Goal: Transaction & Acquisition: Purchase product/service

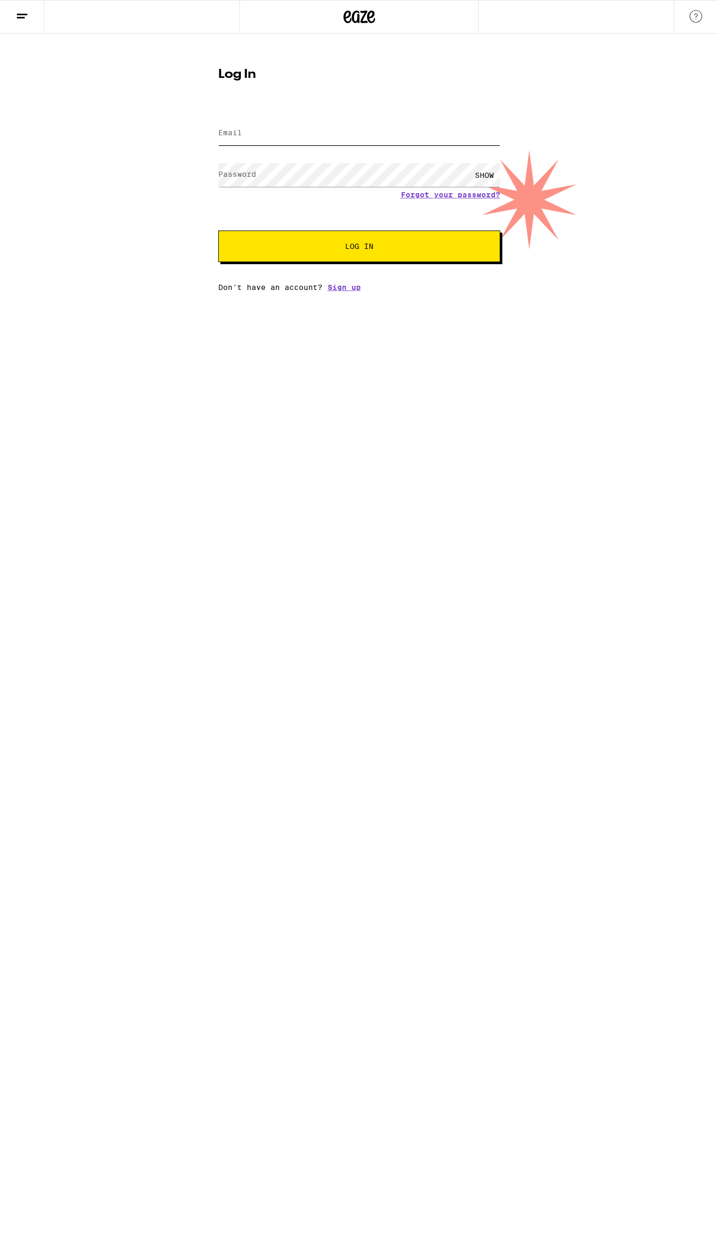
click at [284, 134] on input "Email" at bounding box center [359, 134] width 282 height 24
type input "[PERSON_NAME][EMAIL_ADDRESS][PERSON_NAME][DOMAIN_NAME]"
click at [218, 231] on button "Log In" at bounding box center [359, 247] width 282 height 32
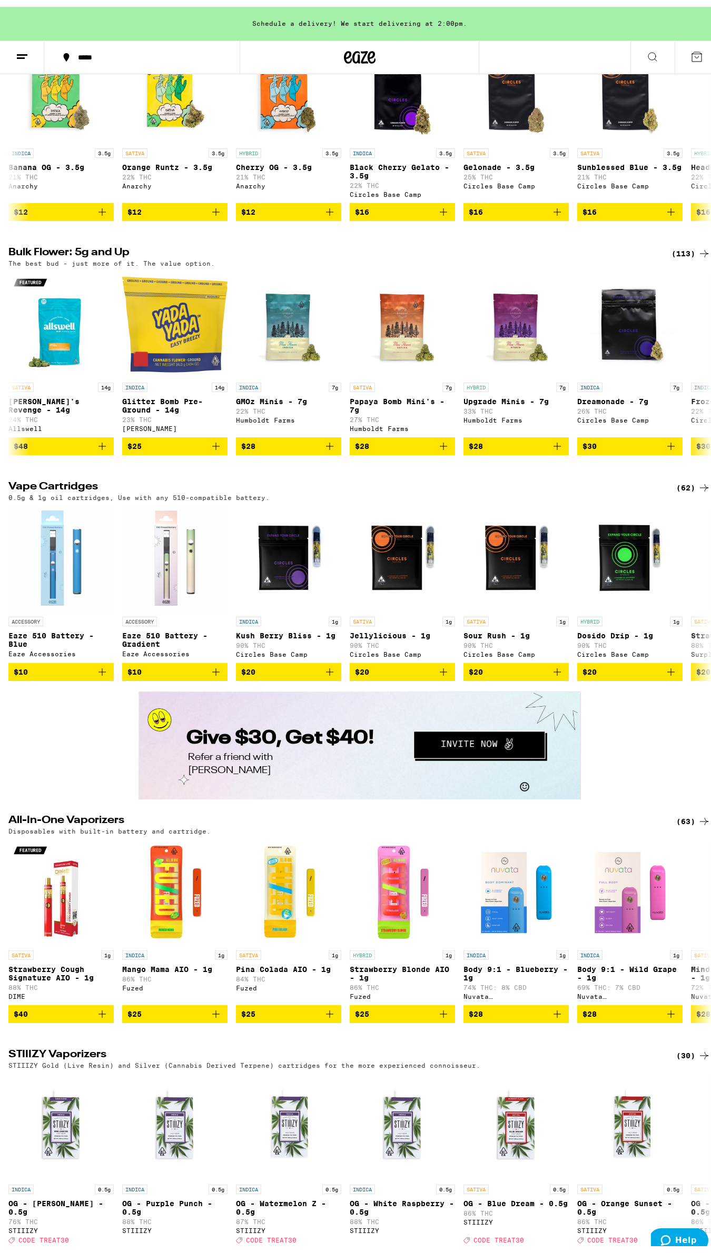
scroll to position [1771, 0]
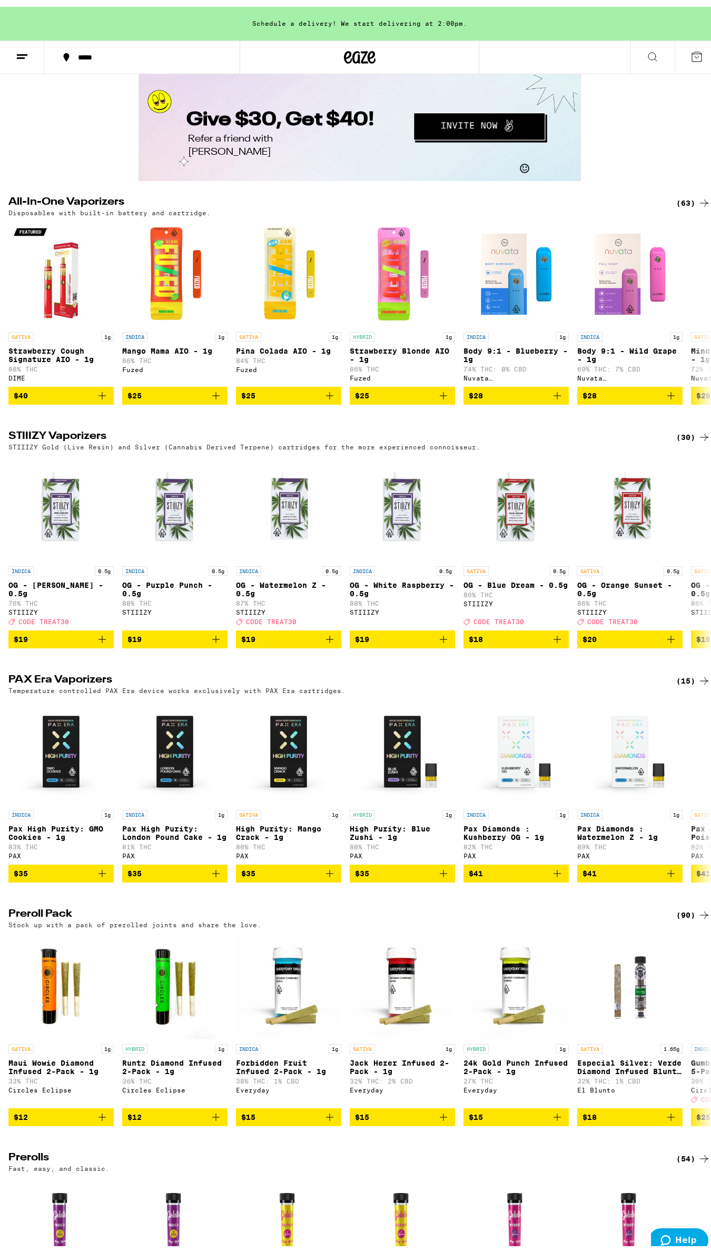
click at [677, 437] on div "(30)" at bounding box center [693, 430] width 34 height 13
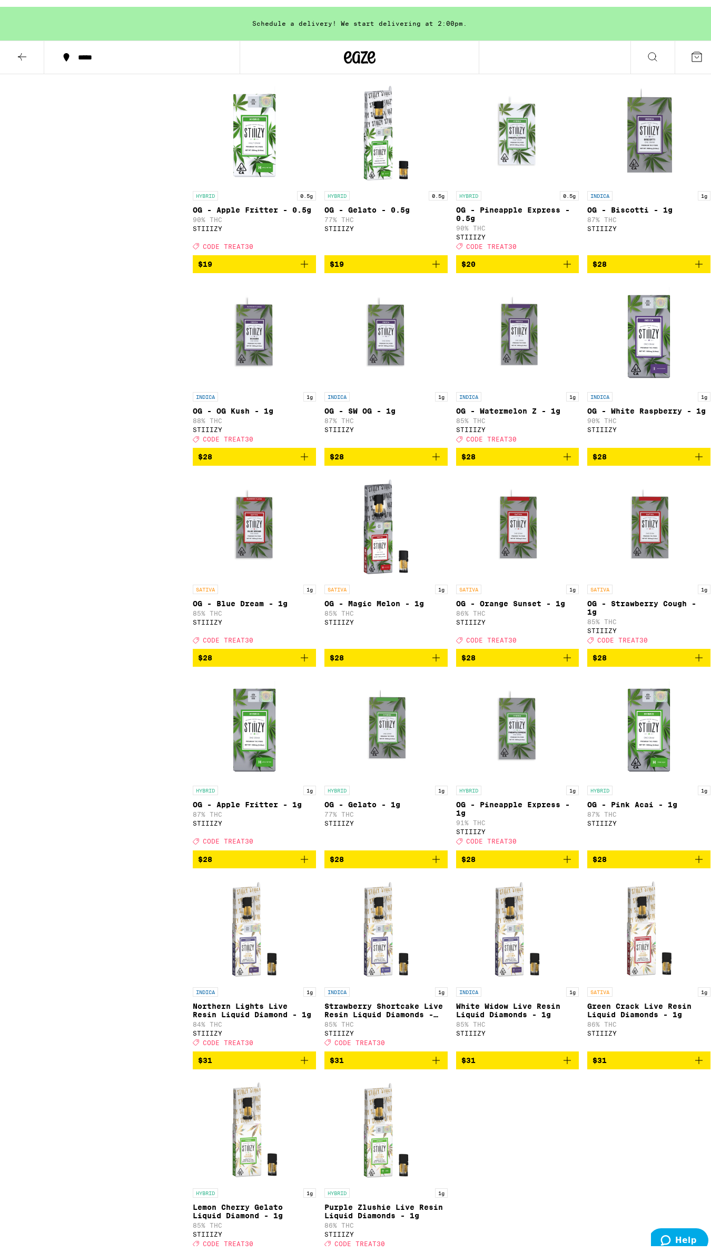
scroll to position [488, 0]
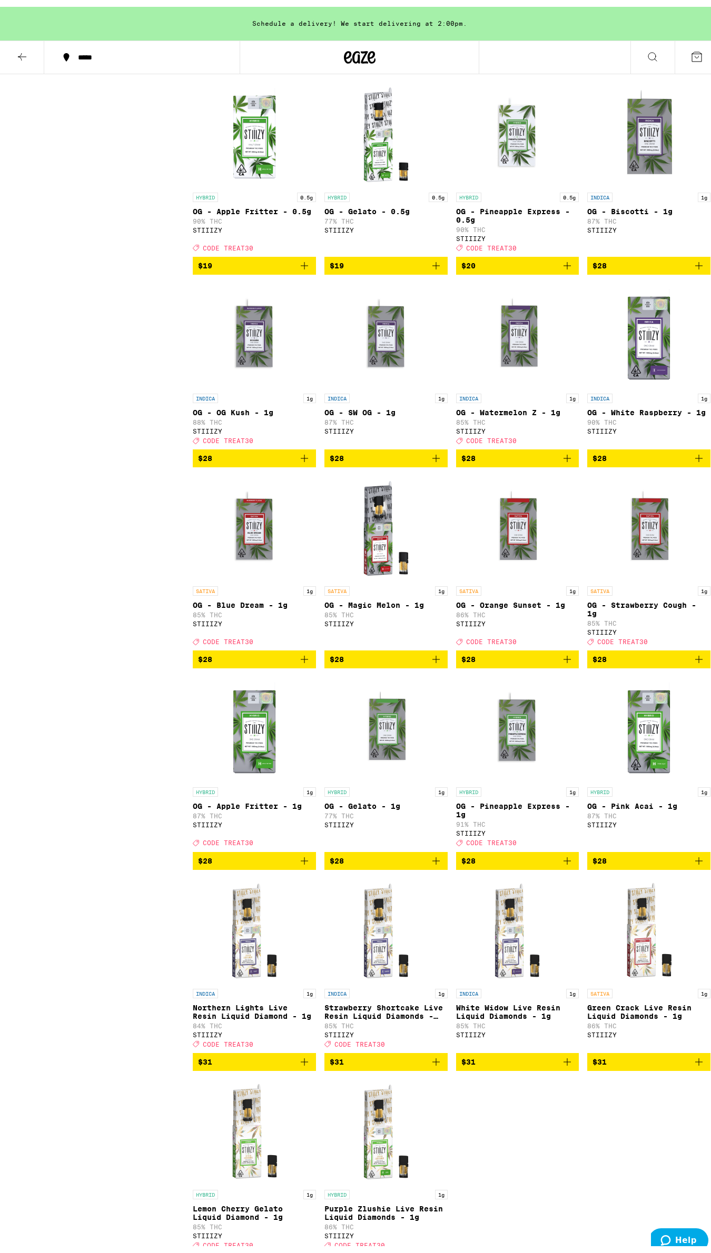
click at [303, 458] on icon "Add to bag" at bounding box center [304, 451] width 13 height 13
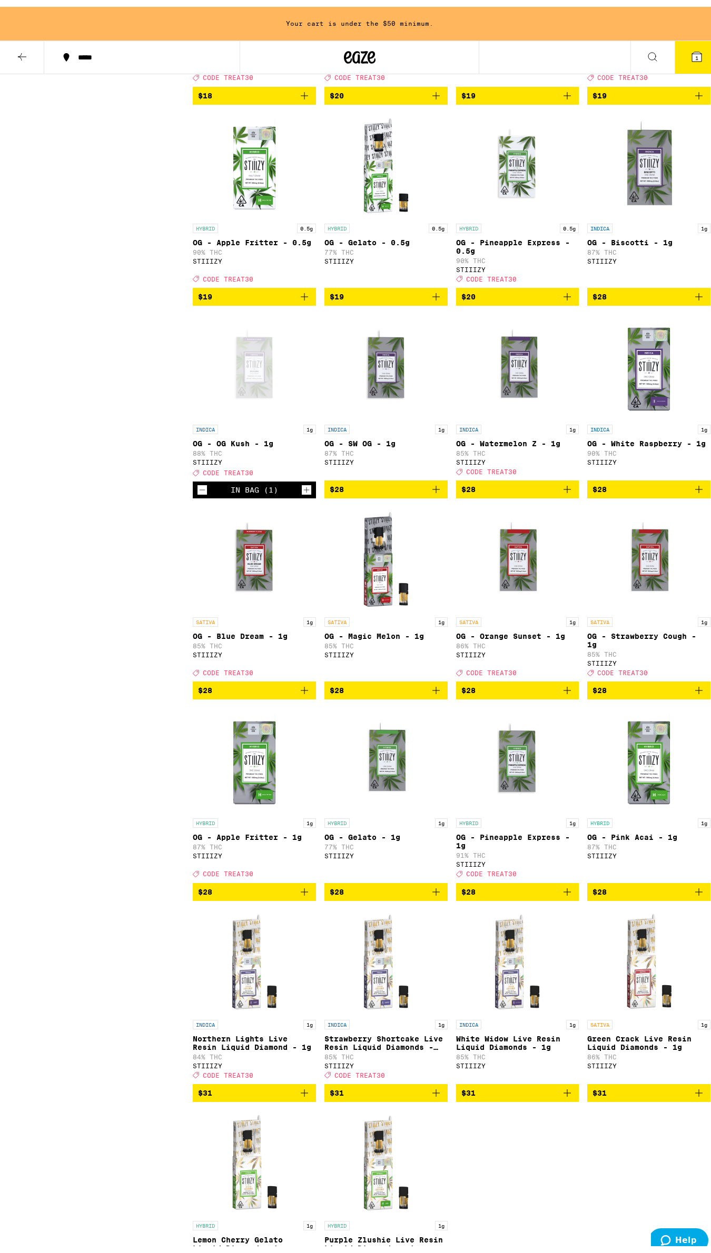
scroll to position [174, 0]
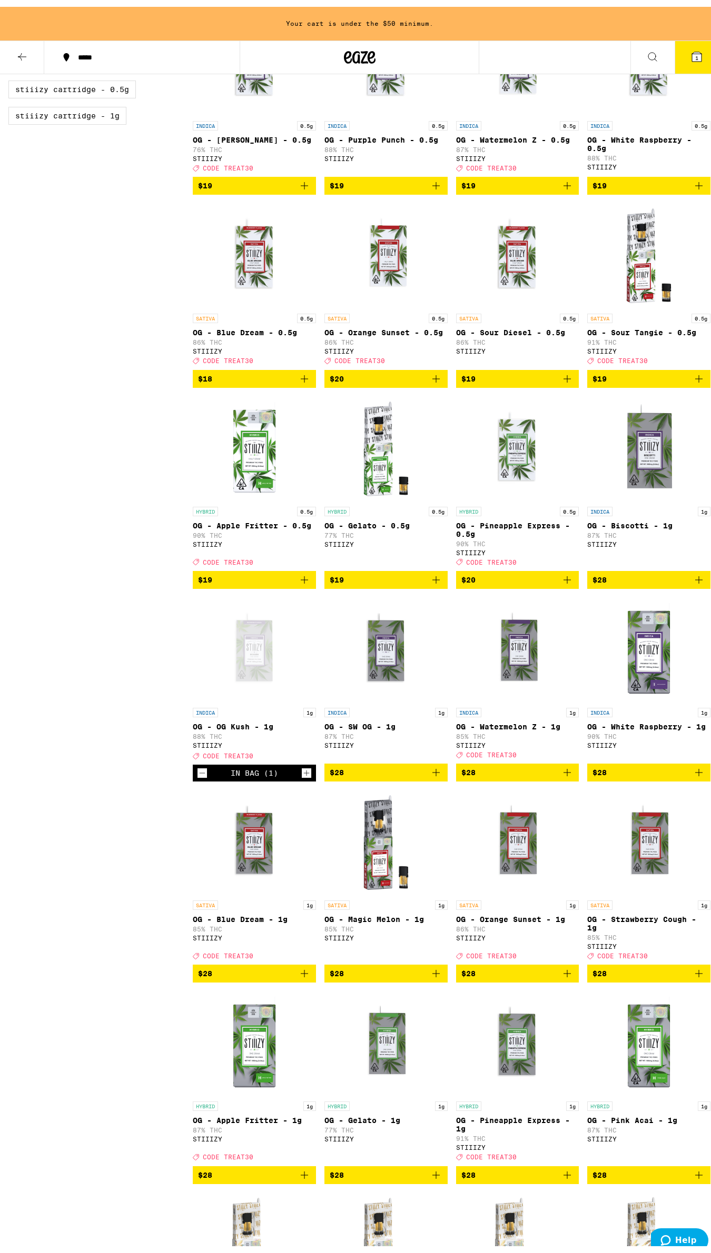
click at [561, 772] on icon "Add to bag" at bounding box center [567, 766] width 13 height 13
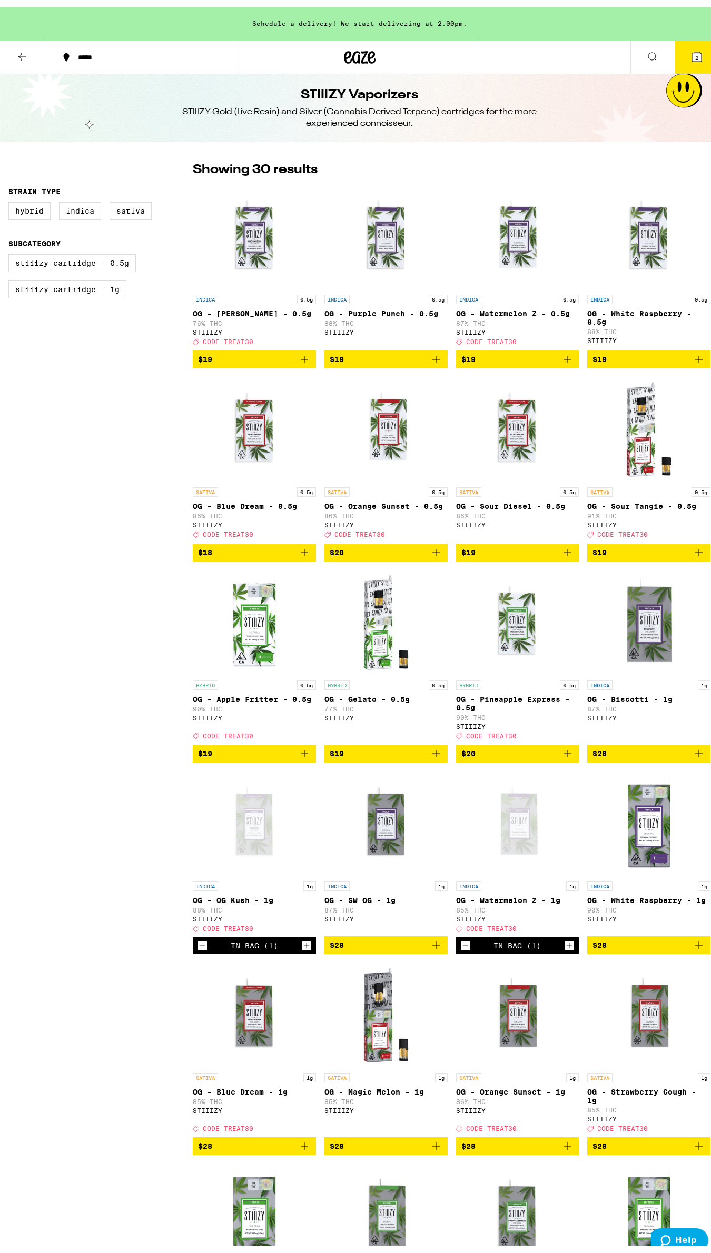
scroll to position [0, 0]
click at [693, 45] on icon at bounding box center [696, 50] width 13 height 13
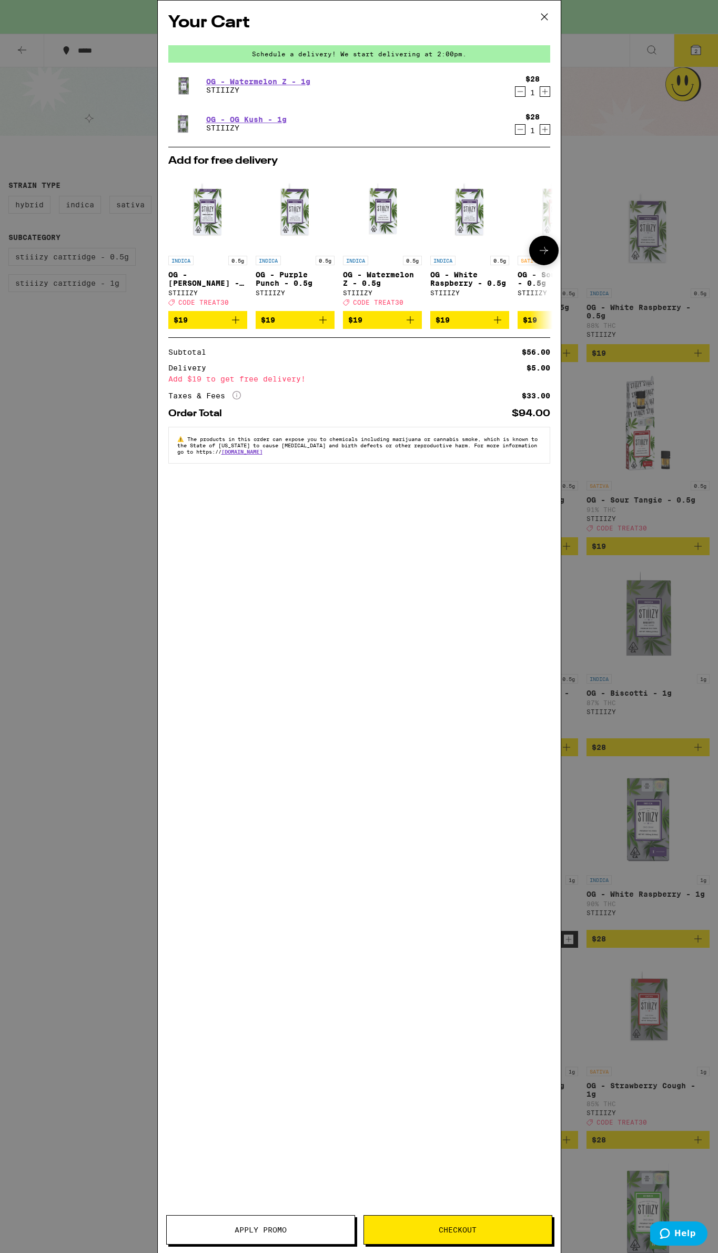
click at [240, 324] on icon "Add to bag" at bounding box center [235, 320] width 13 height 13
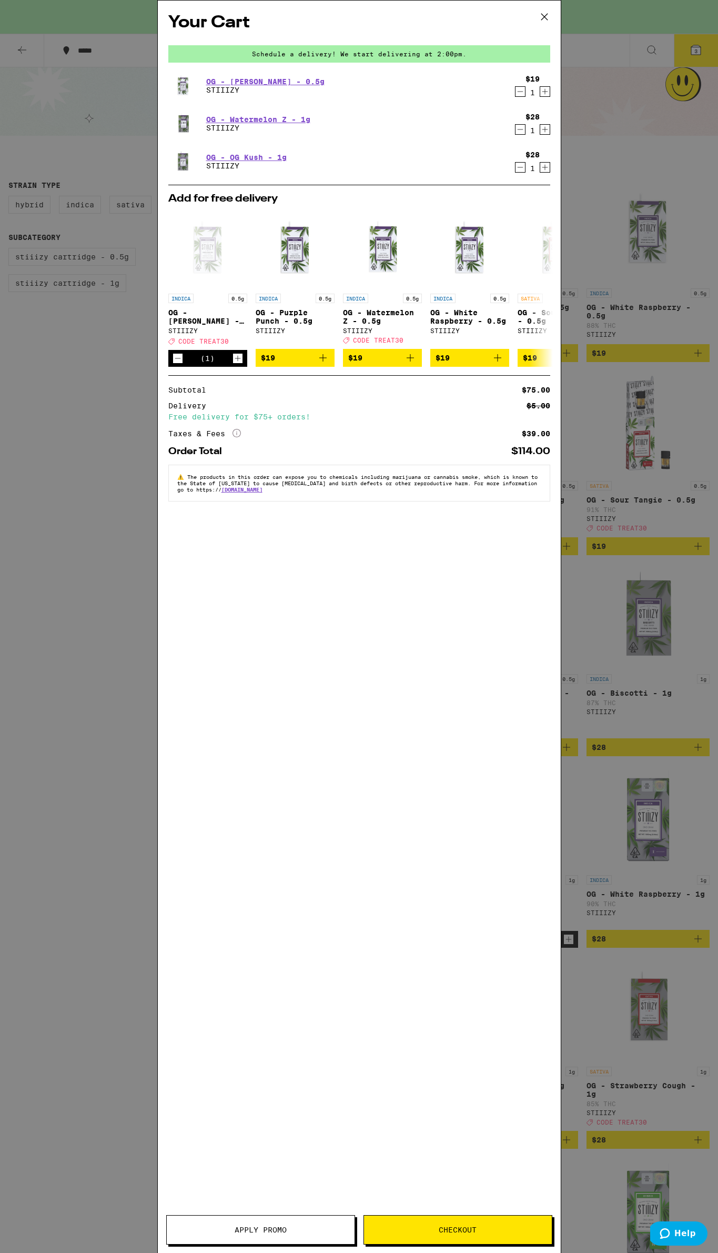
click at [270, 1236] on button "Apply Promo" at bounding box center [260, 1229] width 189 height 29
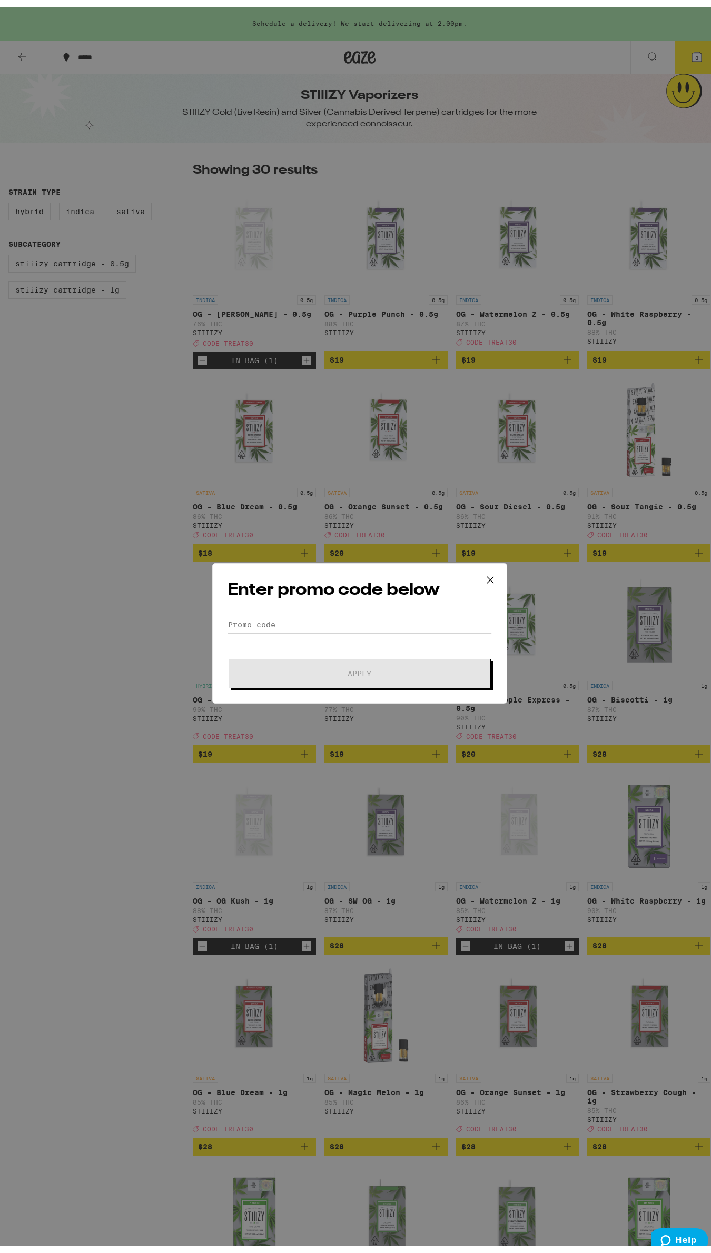
click at [238, 621] on input "Promo Code" at bounding box center [359, 618] width 264 height 16
type input "TREAT30"
click at [319, 648] on form "Promo Code TREAT30 Apply" at bounding box center [359, 646] width 264 height 72
click at [318, 655] on button "Apply" at bounding box center [359, 666] width 262 height 29
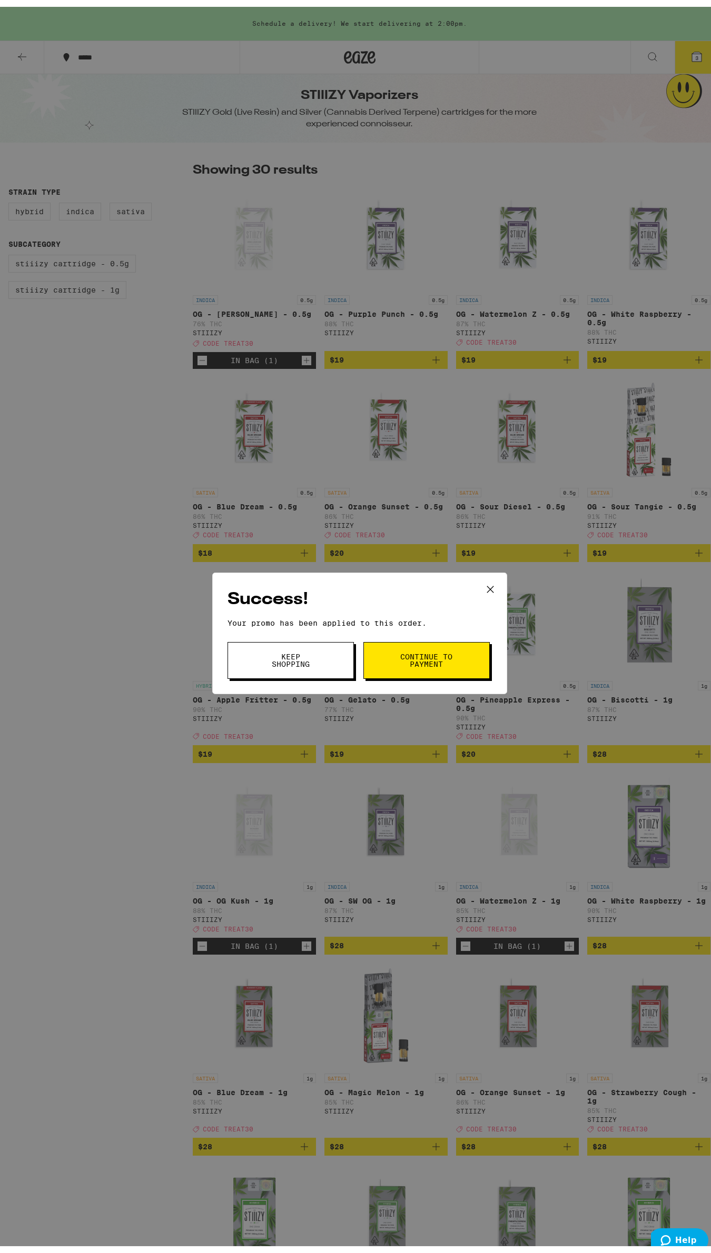
click at [322, 655] on button "Keep Shopping" at bounding box center [290, 653] width 126 height 37
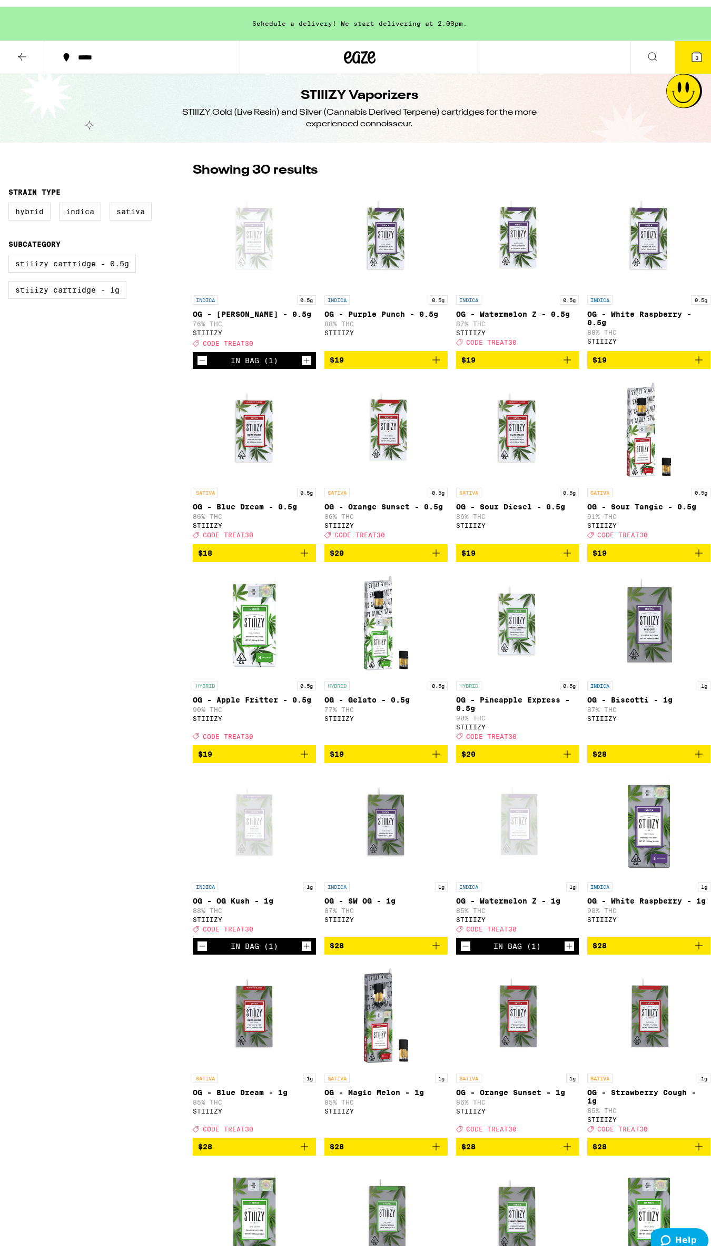
click at [690, 51] on icon at bounding box center [696, 50] width 13 height 13
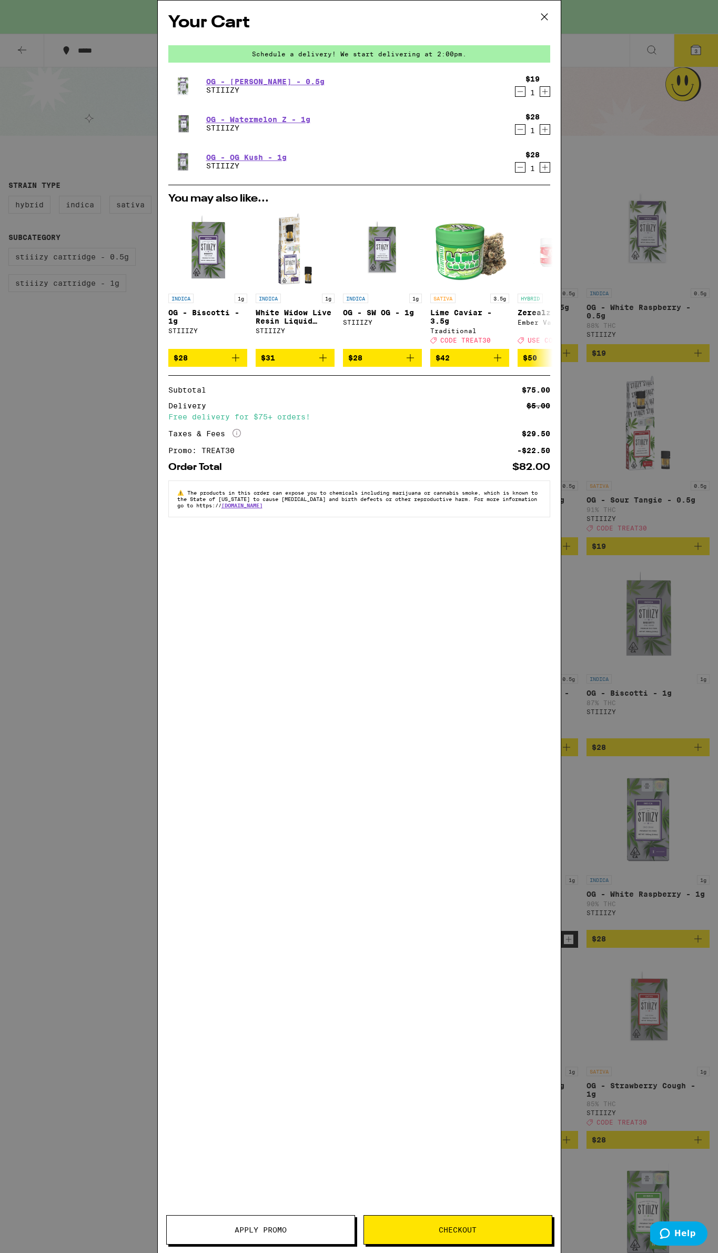
click at [122, 384] on div "Your Cart Schedule a delivery! We start delivering at 2:00pm. OG - [PERSON_NAME…" at bounding box center [359, 626] width 718 height 1253
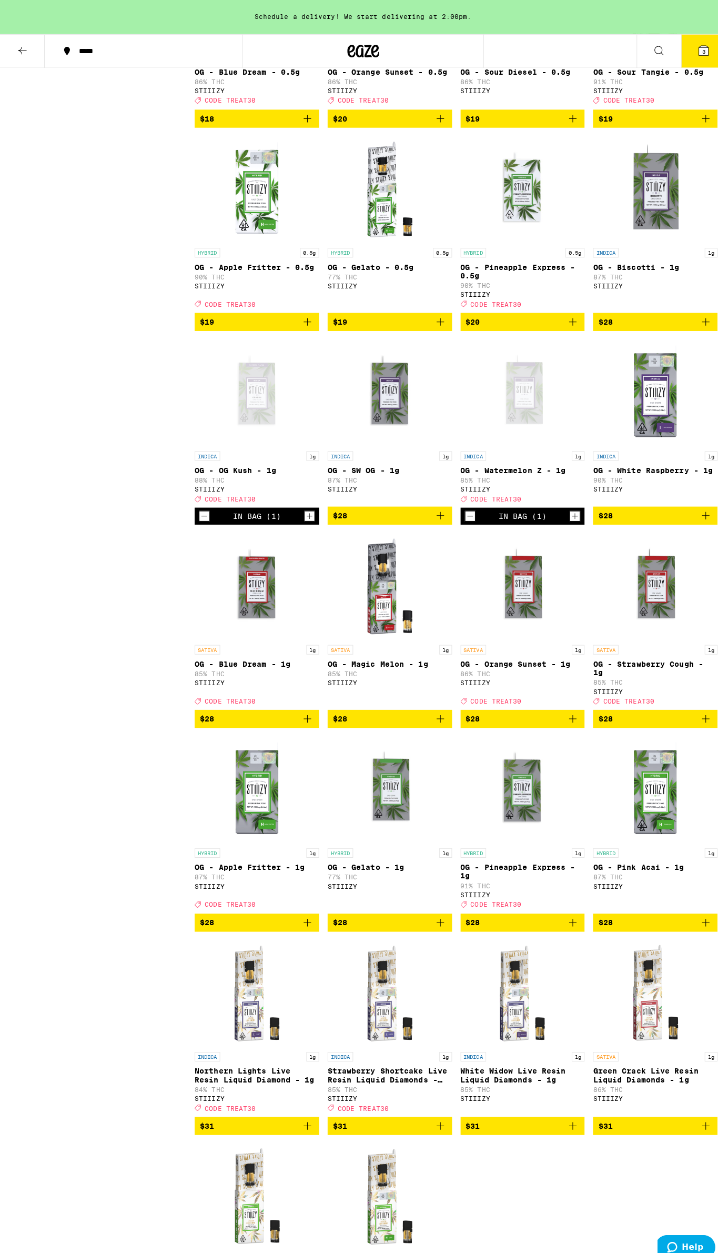
scroll to position [587, 0]
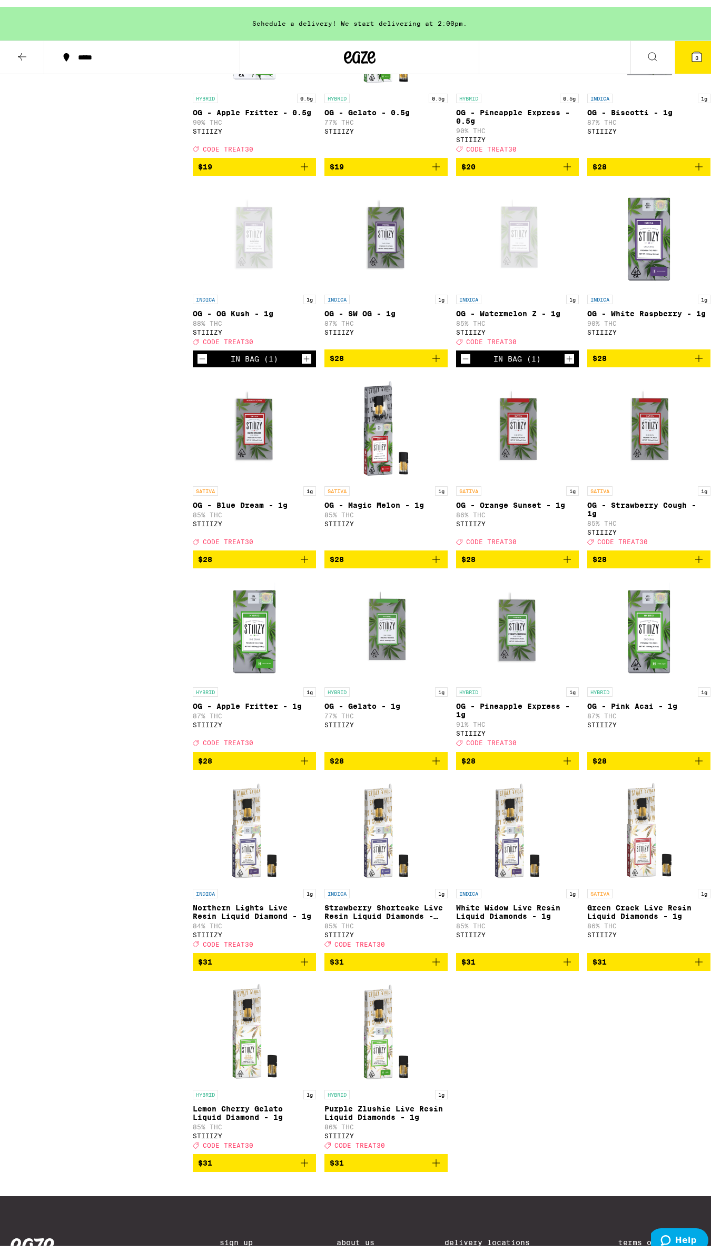
click at [432, 962] on icon "Add to bag" at bounding box center [436, 955] width 13 height 13
click at [692, 54] on icon at bounding box center [696, 49] width 9 height 9
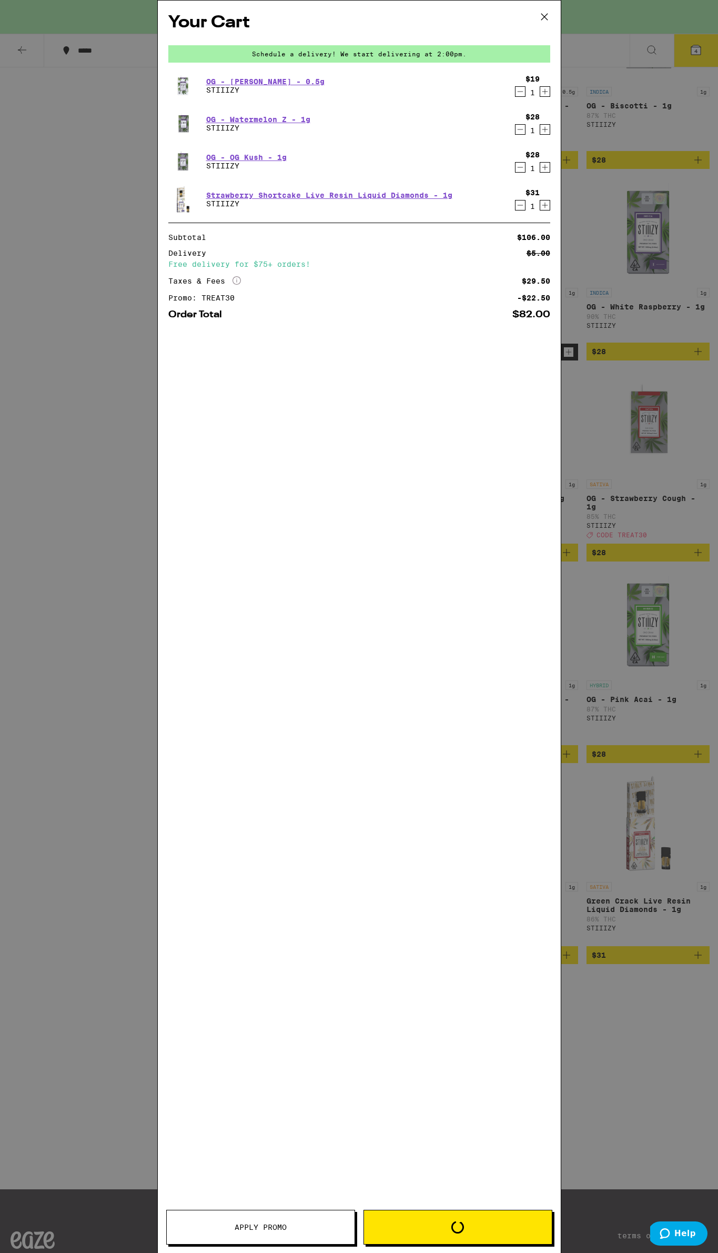
click at [543, 16] on icon at bounding box center [545, 17] width 16 height 16
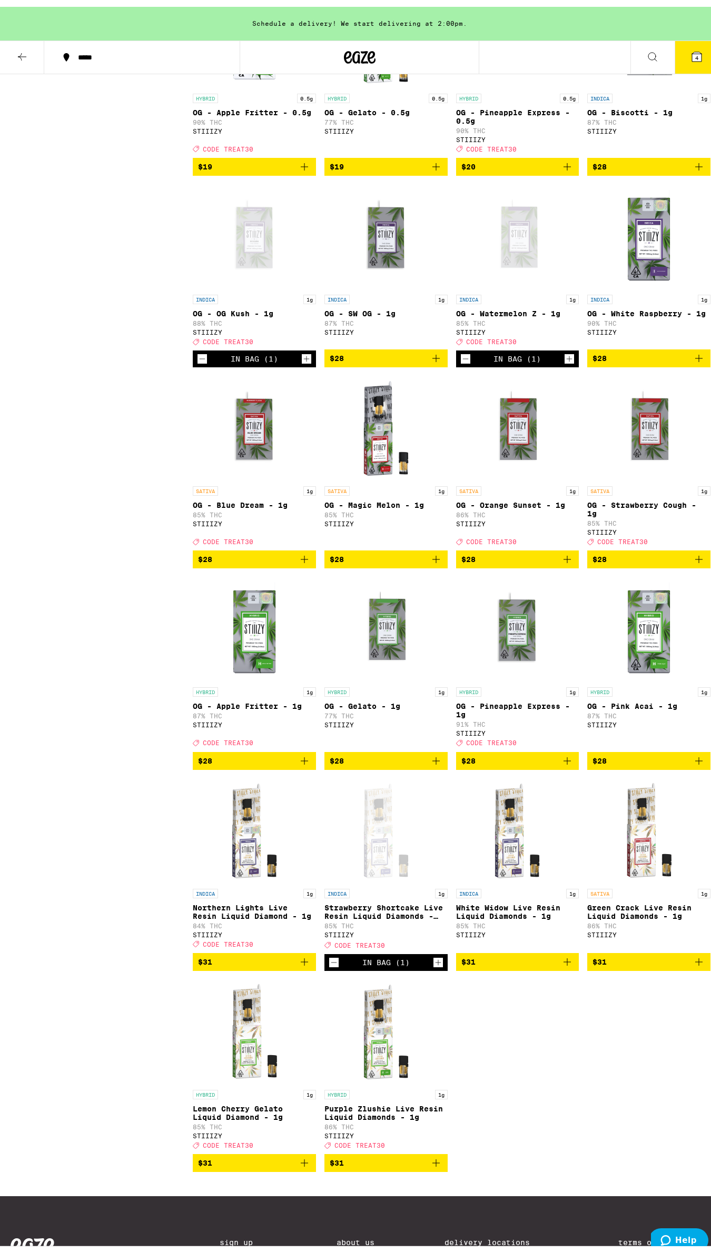
click at [690, 44] on icon at bounding box center [696, 50] width 13 height 13
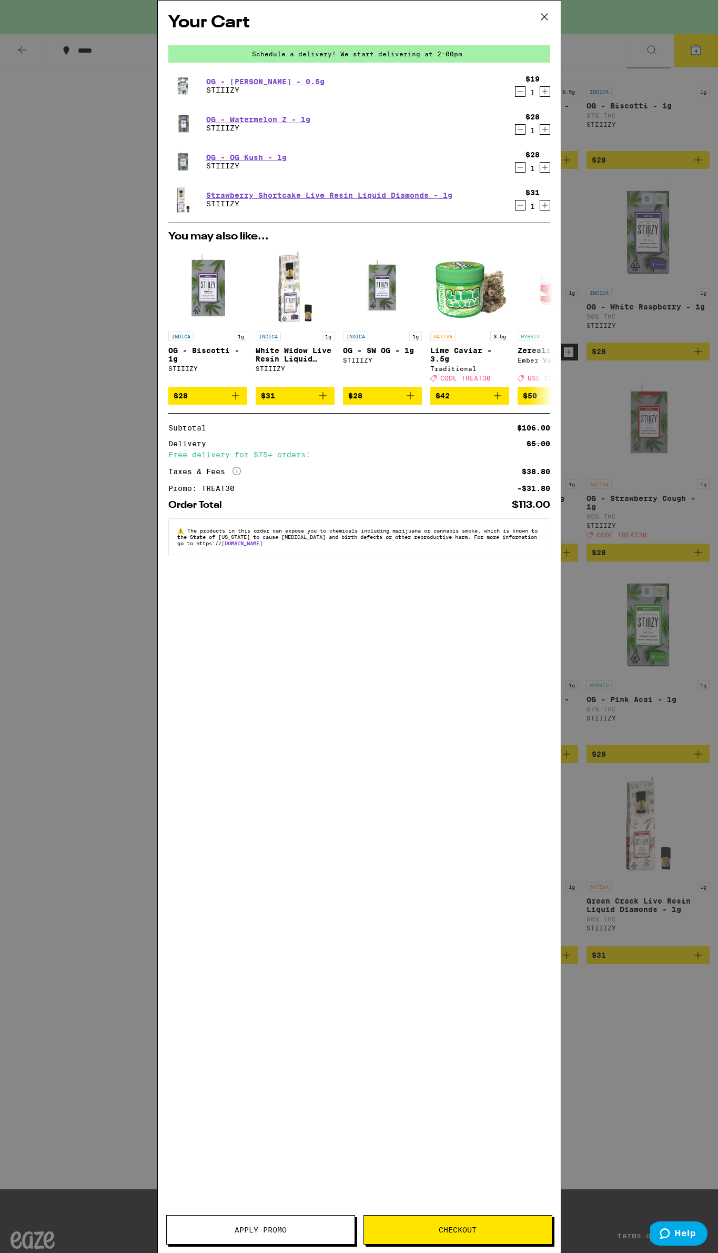
click at [522, 92] on icon "Decrement" at bounding box center [520, 92] width 6 height 0
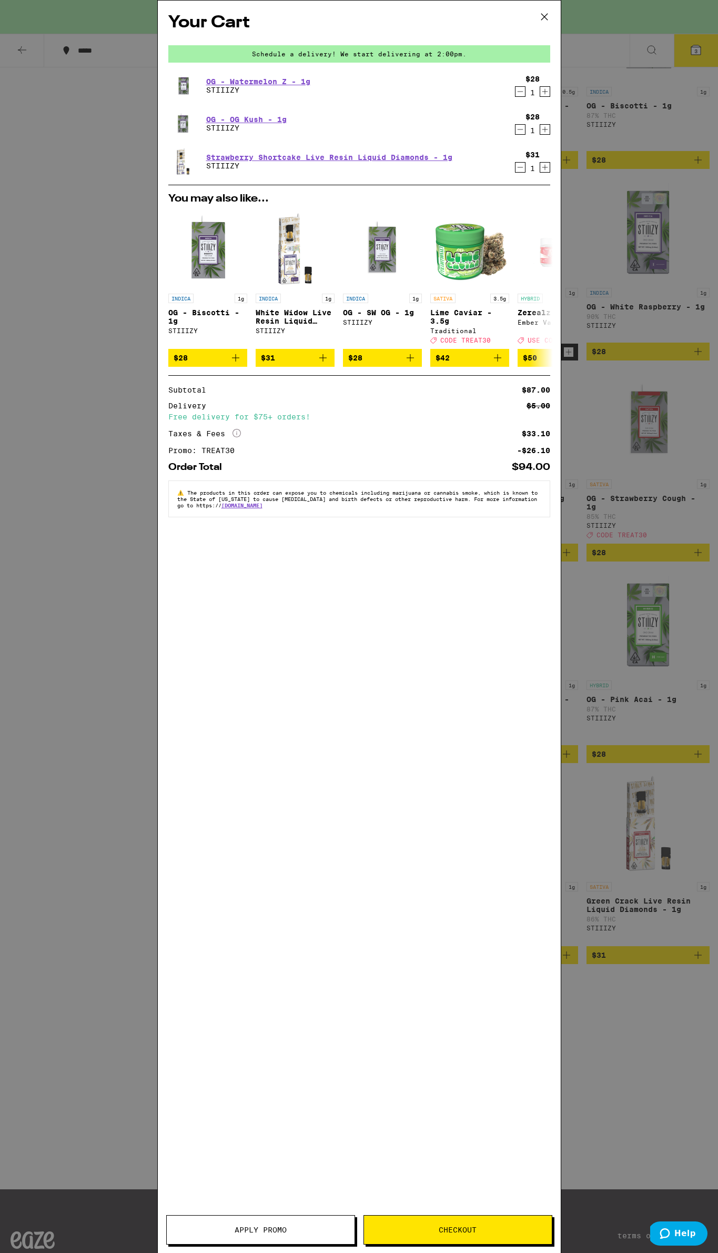
click at [614, 467] on div "Your Cart Schedule a delivery! We start delivering at 2:00pm. OG - Watermelon Z…" at bounding box center [359, 626] width 718 height 1253
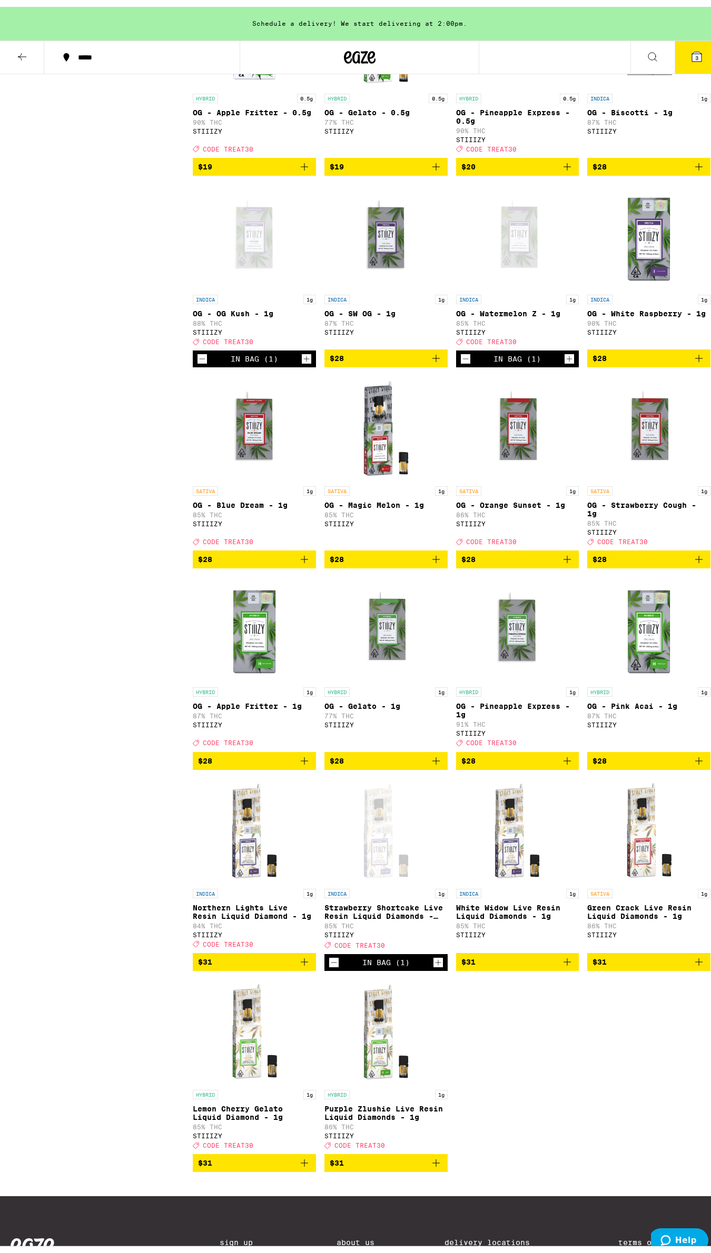
click at [308, 962] on icon "Add to bag" at bounding box center [304, 955] width 13 height 13
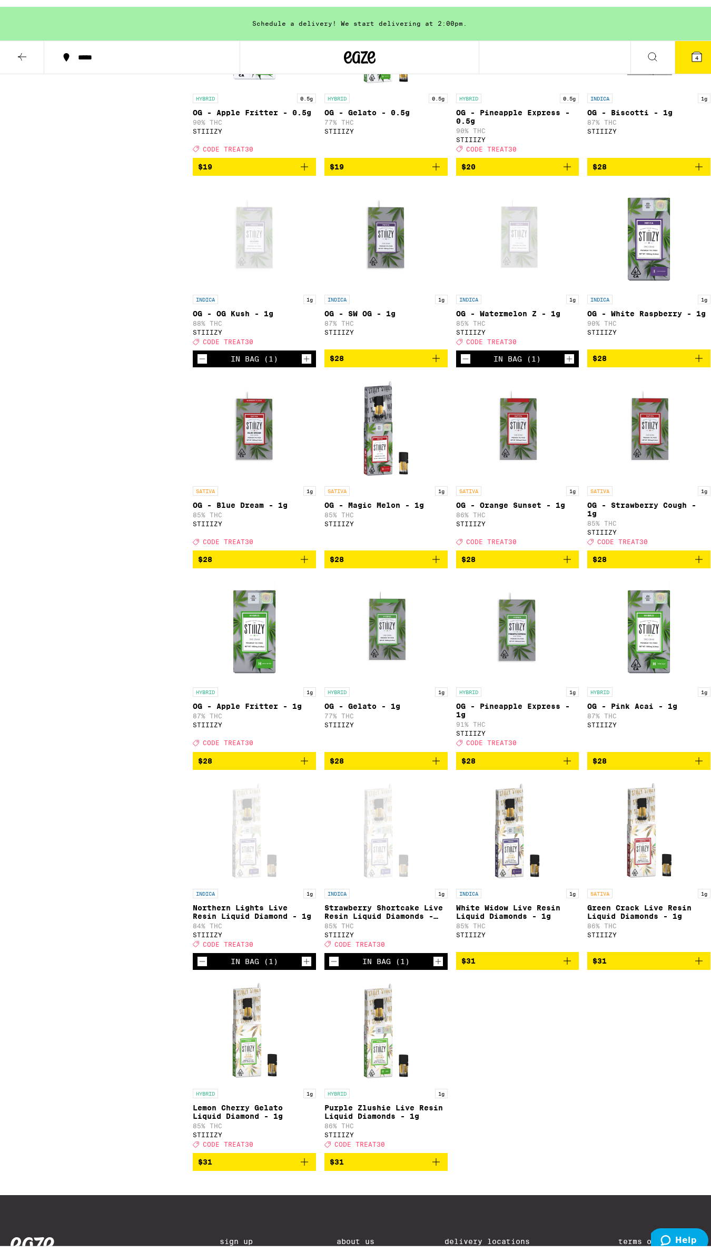
click at [695, 49] on span "4" at bounding box center [696, 51] width 3 height 6
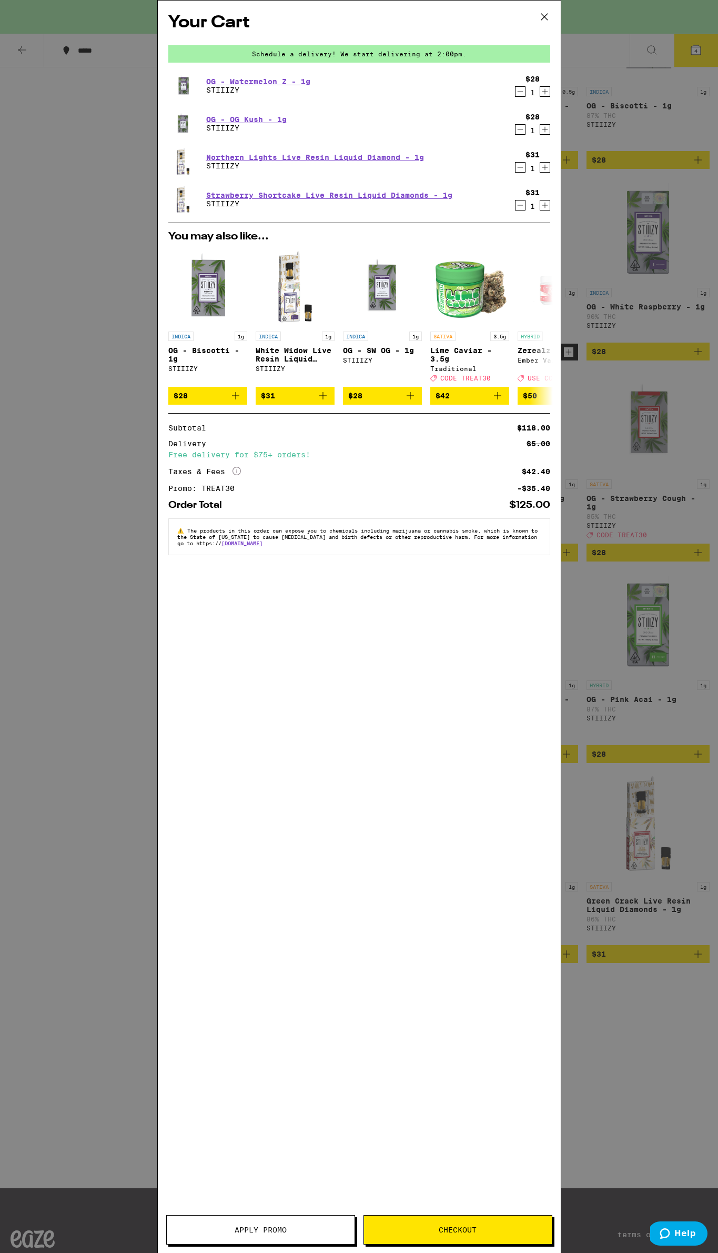
click at [466, 1230] on span "Checkout" at bounding box center [458, 1229] width 38 height 7
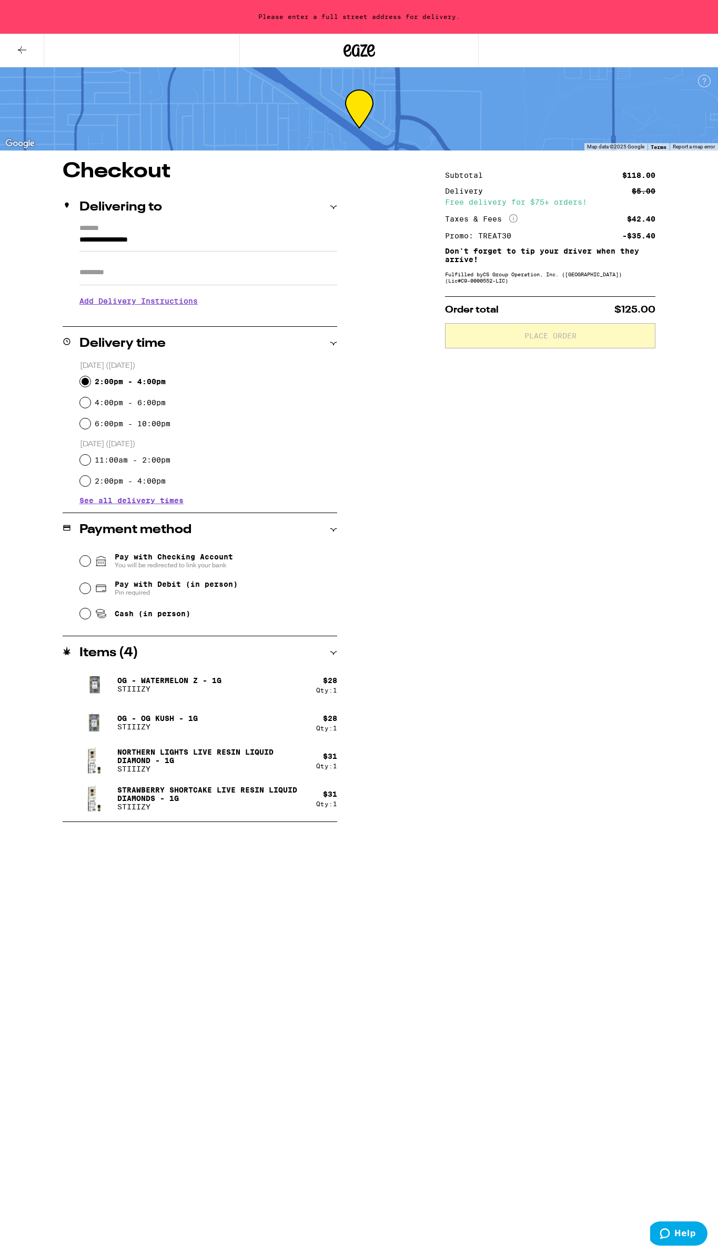
click at [88, 379] on input "2:00pm - 4:00pm" at bounding box center [85, 381] width 11 height 11
radio input "true"
click at [147, 267] on input "Apt/Suite" at bounding box center [208, 272] width 258 height 25
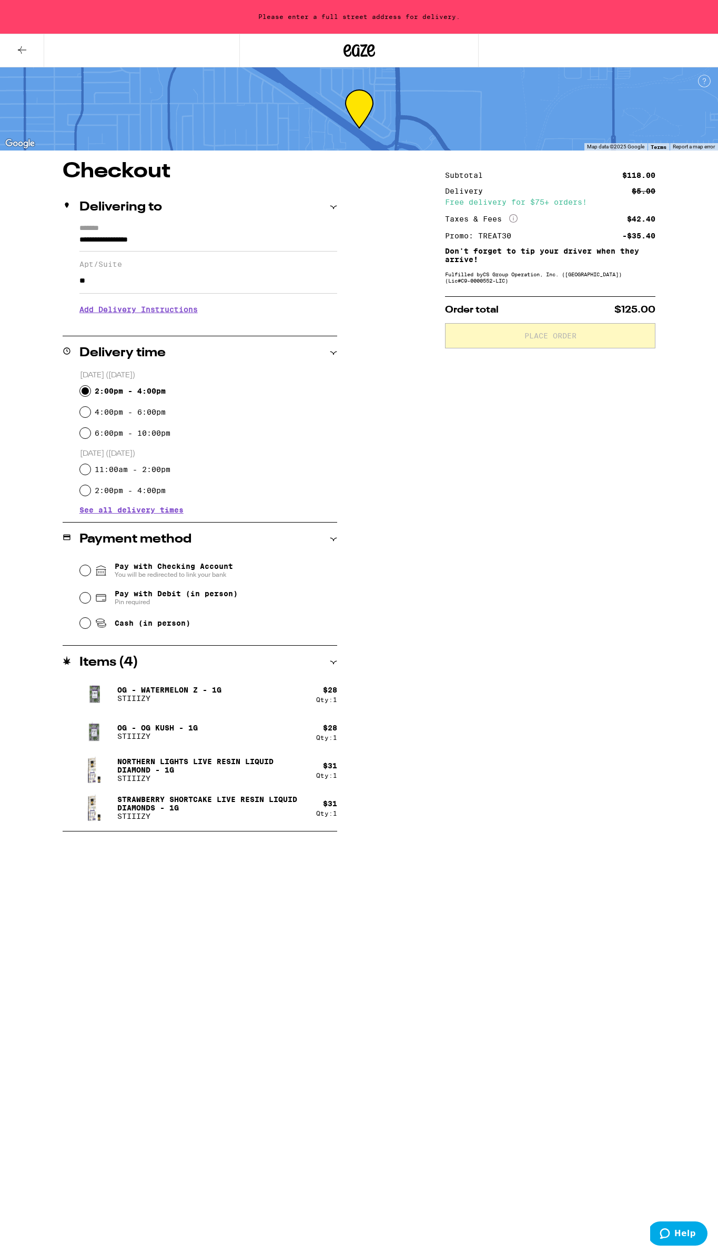
type input "*"
type input "**"
click at [146, 598] on span "Pay with Debit (in person)" at bounding box center [176, 594] width 123 height 8
click at [91, 600] on input "Pay with Debit (in person) Pin required" at bounding box center [85, 598] width 11 height 11
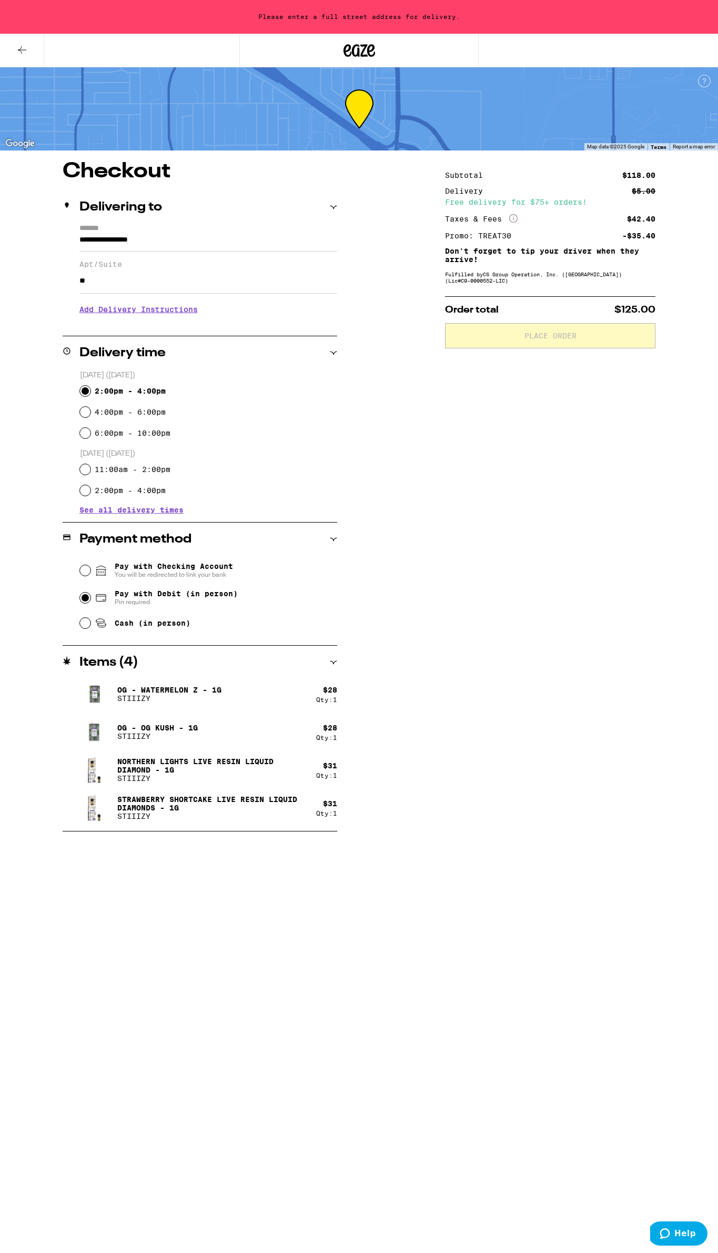
radio input "true"
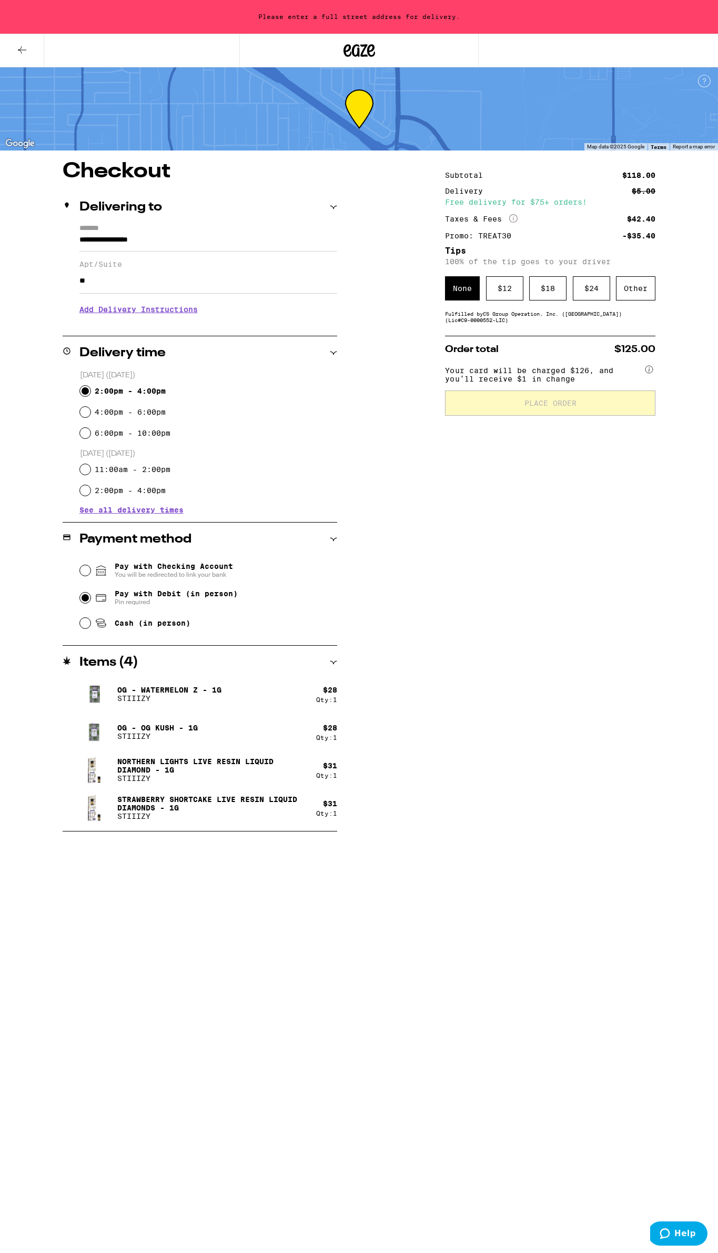
click at [401, 565] on div "**********" at bounding box center [359, 496] width 718 height 671
click at [460, 284] on div "None" at bounding box center [462, 288] width 35 height 24
click at [636, 295] on div "Other" at bounding box center [635, 288] width 39 height 24
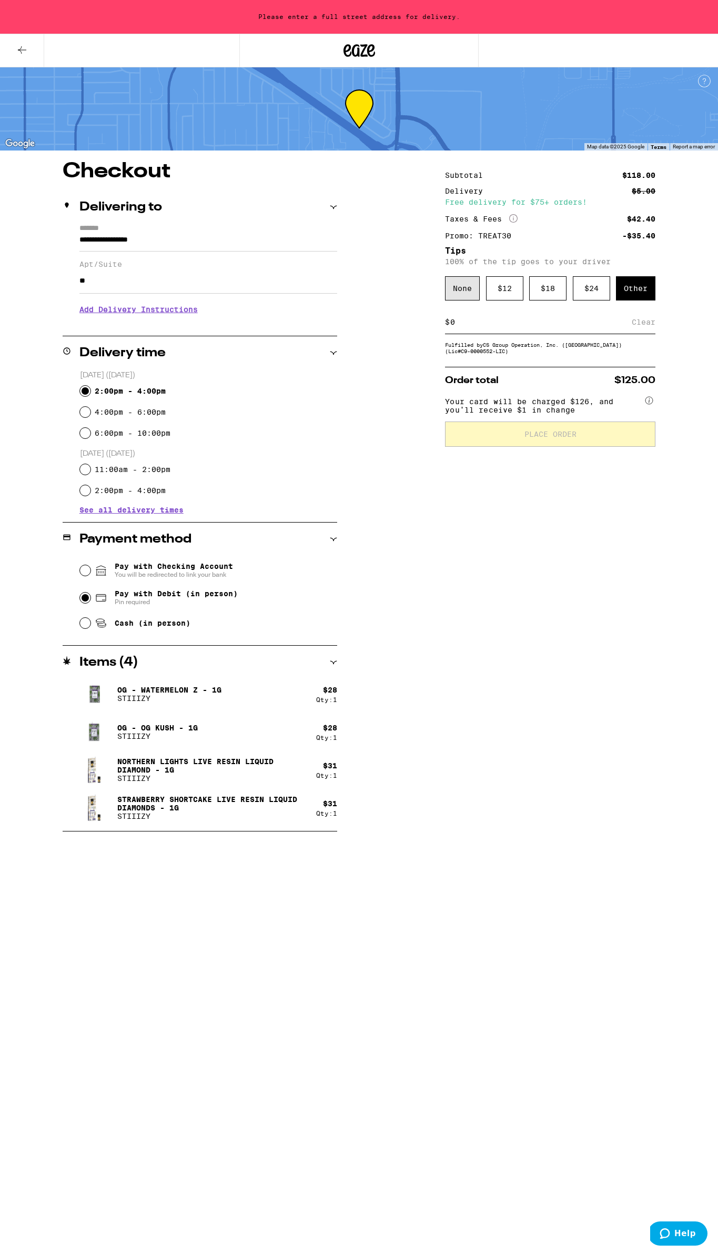
click at [472, 296] on div "None" at bounding box center [462, 288] width 35 height 24
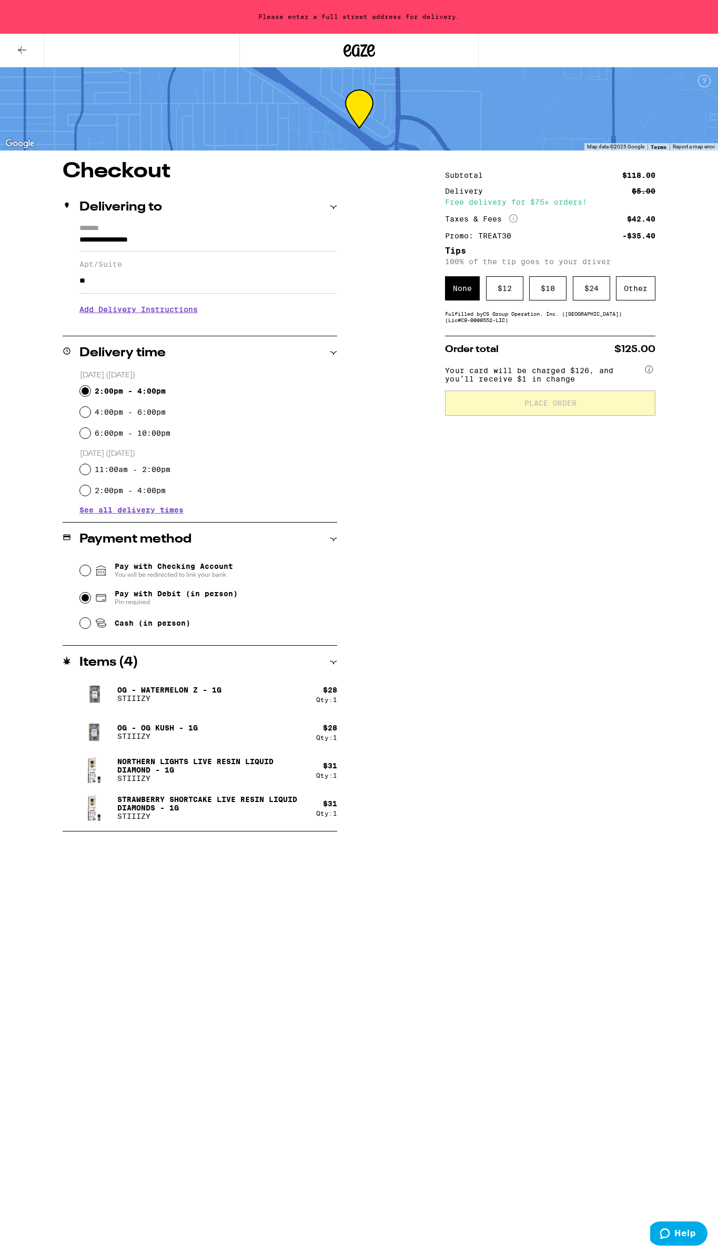
click at [109, 284] on input "**" at bounding box center [208, 280] width 258 height 25
click at [144, 239] on input "**********" at bounding box center [208, 243] width 258 height 18
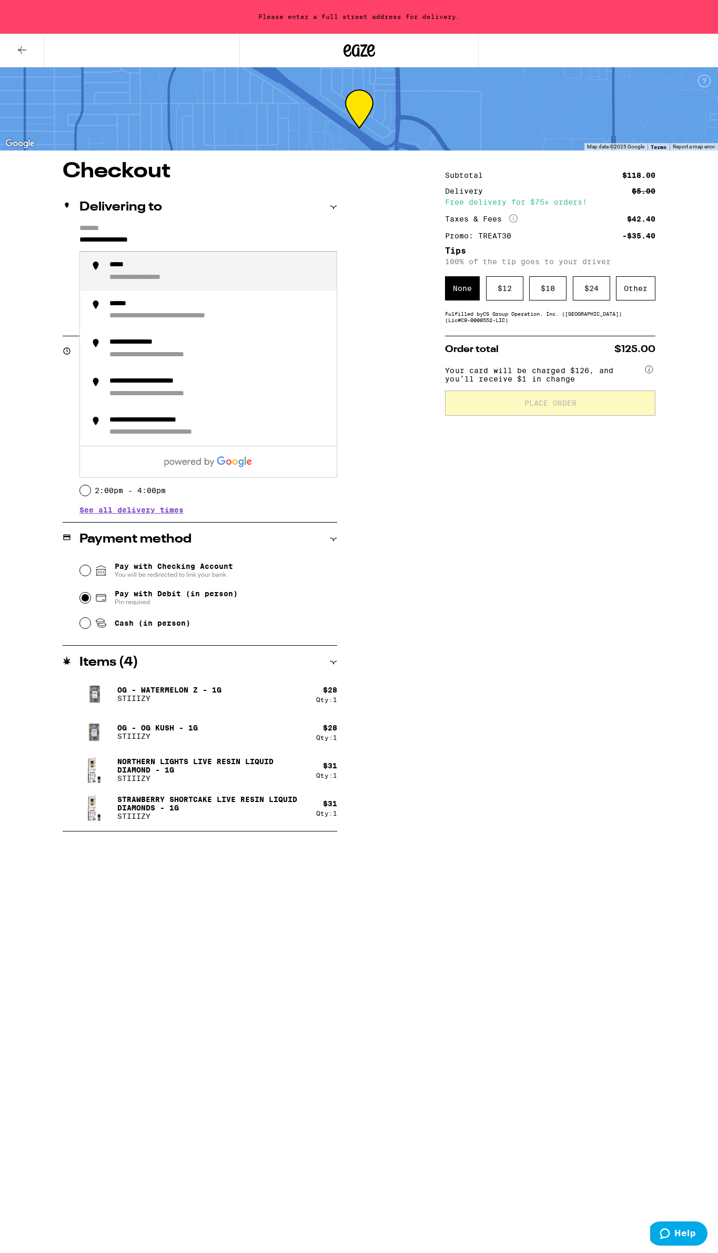
click at [165, 270] on div "**********" at bounding box center [218, 272] width 219 height 22
click at [126, 245] on input "**********" at bounding box center [208, 243] width 258 height 18
click at [177, 283] on div "**********" at bounding box center [218, 272] width 219 height 22
type input "**********"
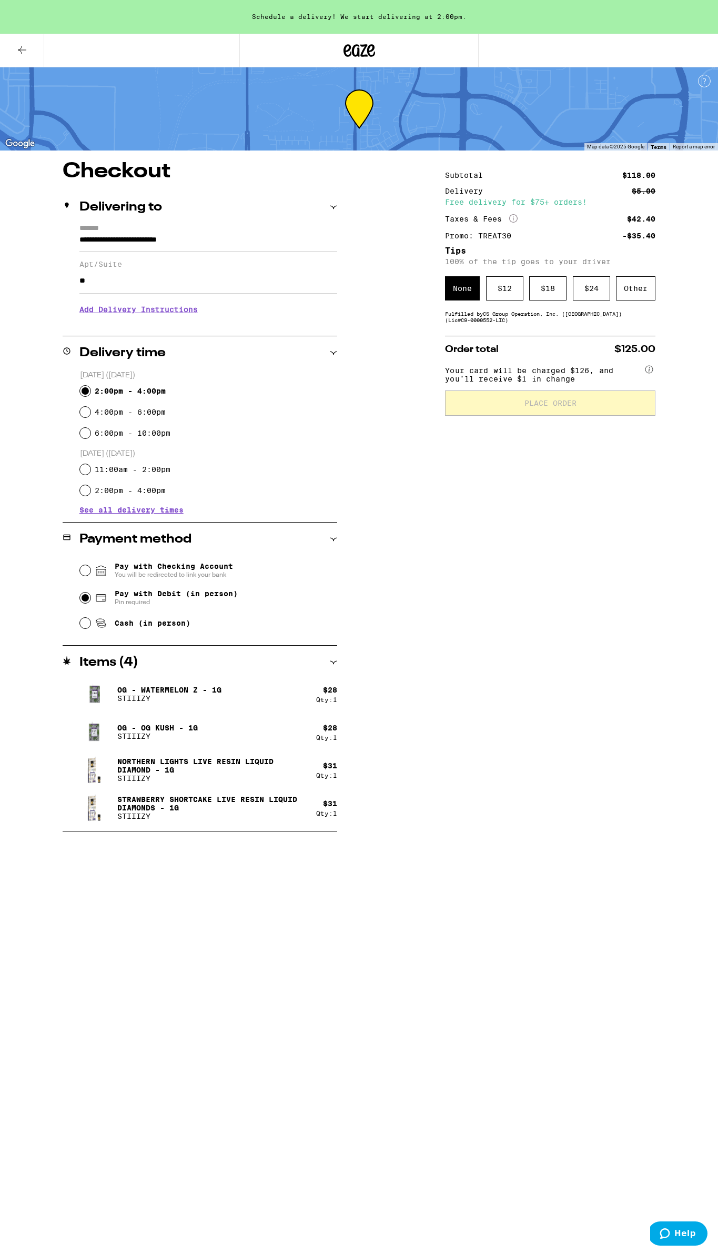
click at [361, 315] on div "**********" at bounding box center [359, 496] width 718 height 671
click at [544, 407] on span "Place Order" at bounding box center [551, 403] width 52 height 7
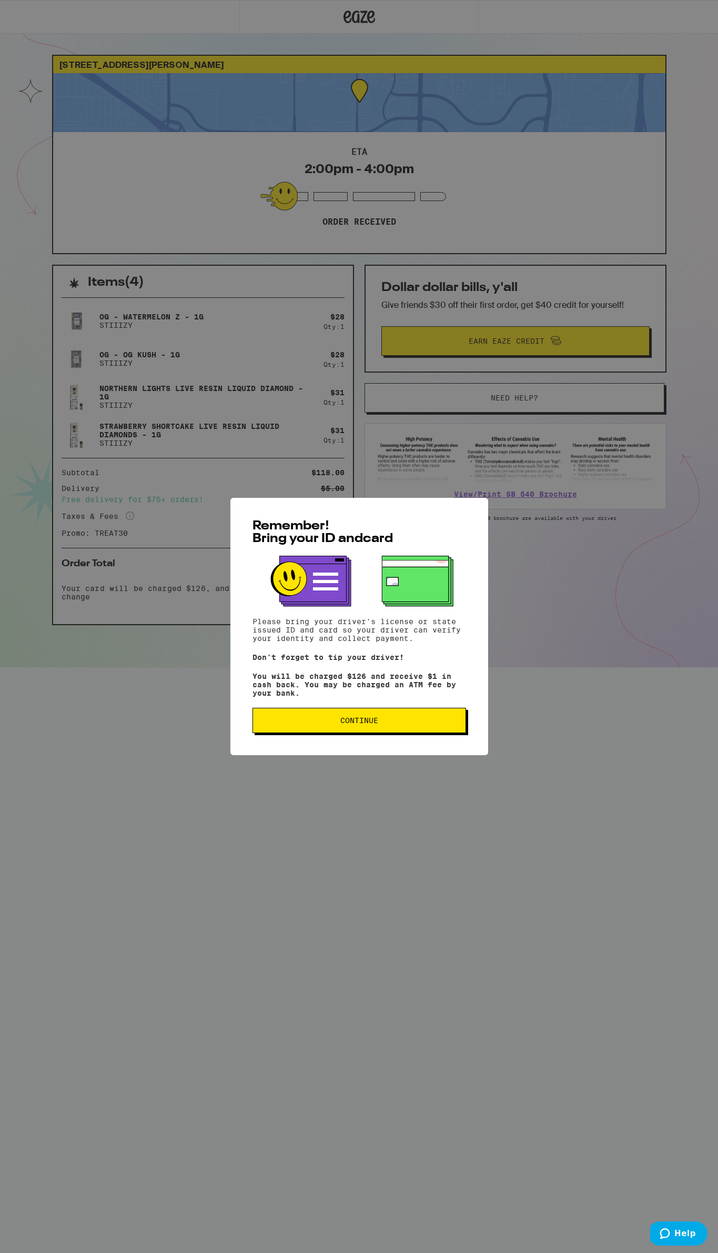
click at [350, 733] on button "Continue" at bounding box center [360, 720] width 214 height 25
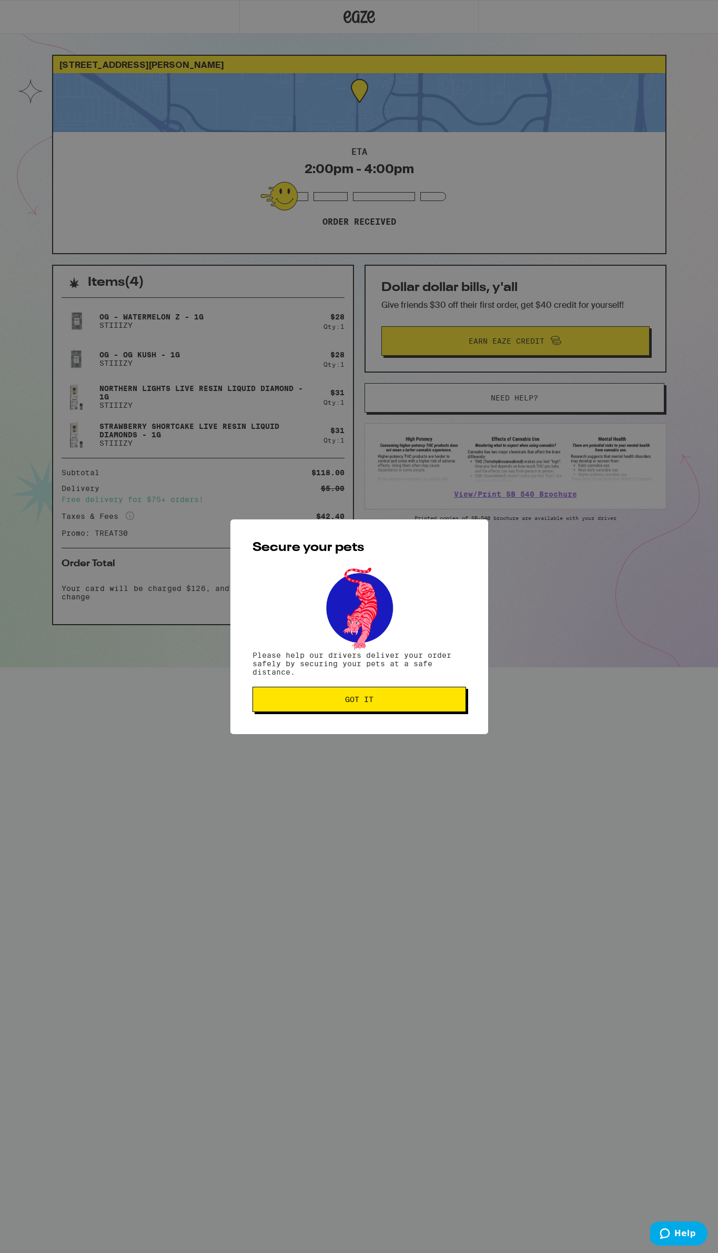
click at [371, 696] on span "Got it" at bounding box center [359, 699] width 28 height 7
